Goal: Information Seeking & Learning: Find specific fact

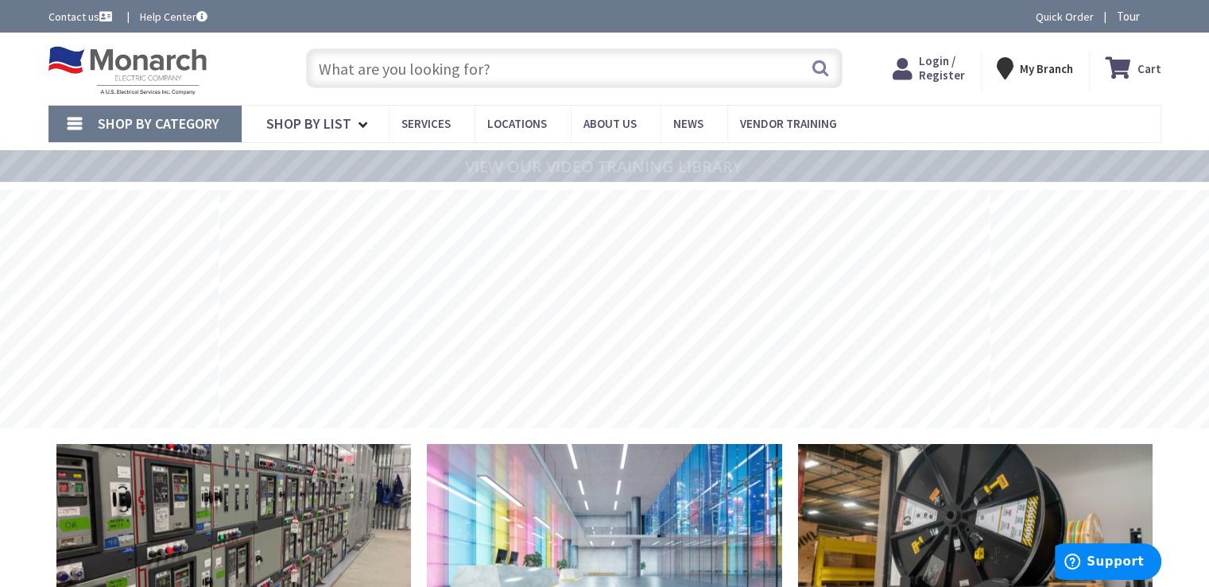
click at [346, 68] on input "text" at bounding box center [574, 68] width 537 height 40
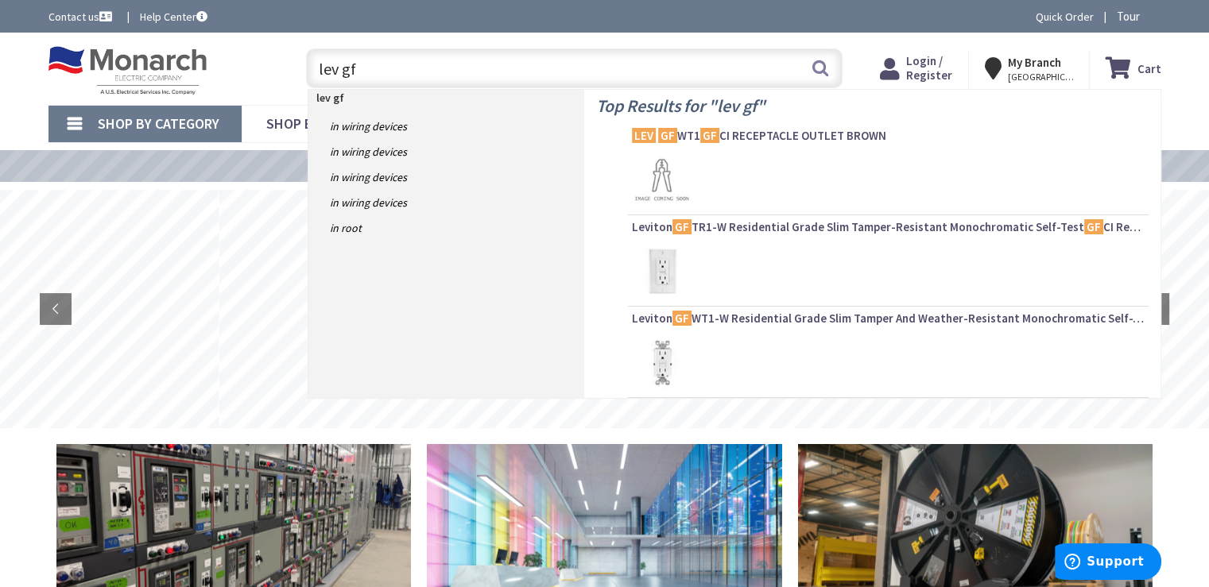
type input "lev gfb"
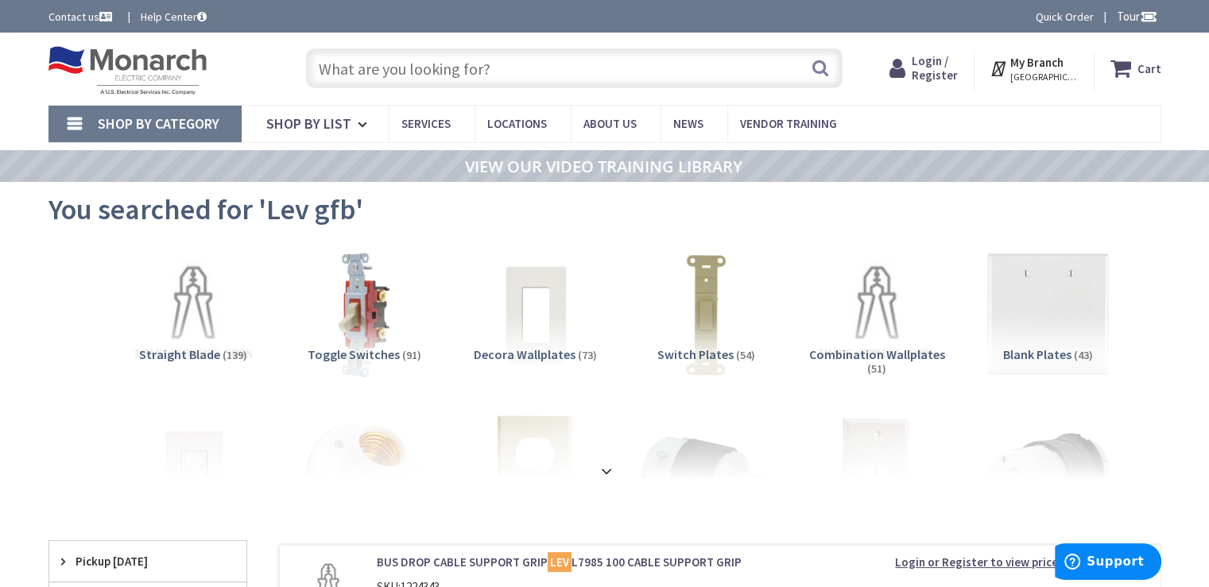
drag, startPoint x: 493, startPoint y: 68, endPoint x: 328, endPoint y: 61, distance: 164.7
click at [329, 61] on input "text" at bounding box center [574, 68] width 537 height 40
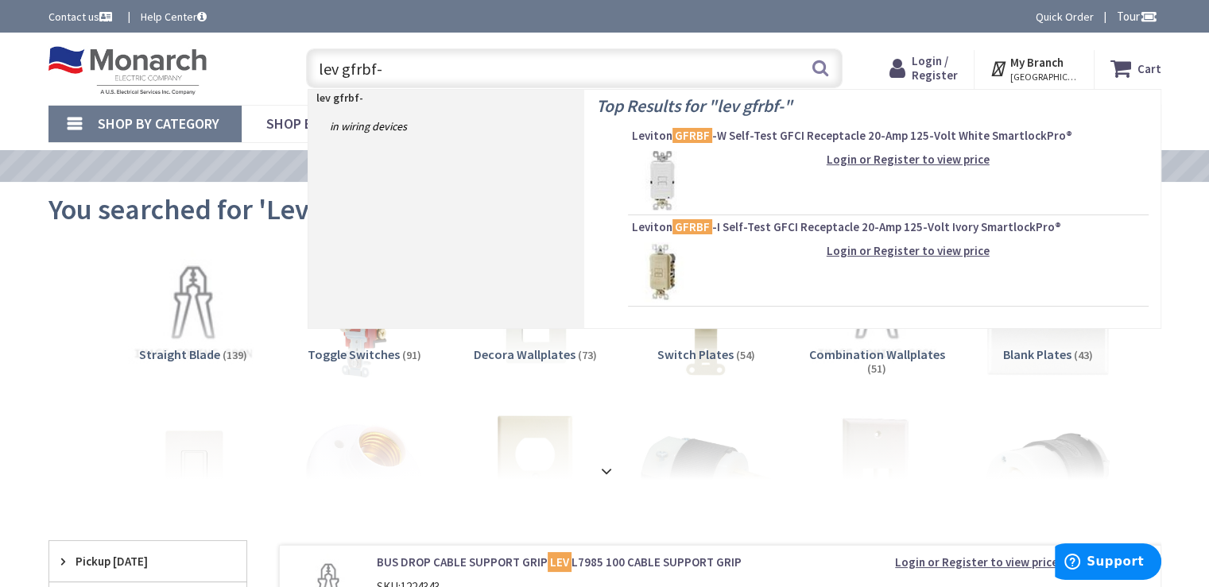
type input "lev gfrbf-t"
